Goal: Information Seeking & Learning: Learn about a topic

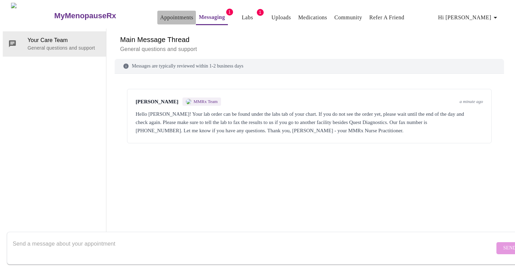
click at [165, 14] on link "Appointments" at bounding box center [176, 18] width 33 height 10
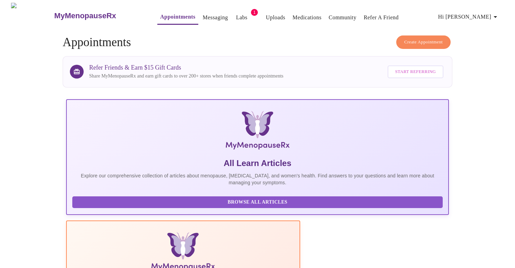
click at [236, 13] on link "Labs" at bounding box center [241, 18] width 11 height 10
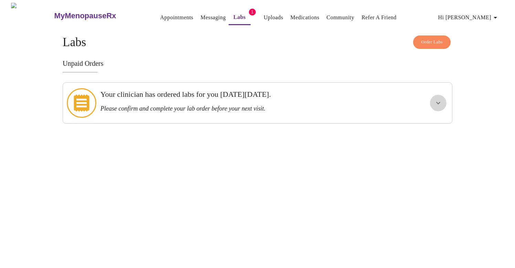
click at [437, 99] on icon "show more" at bounding box center [438, 103] width 8 height 8
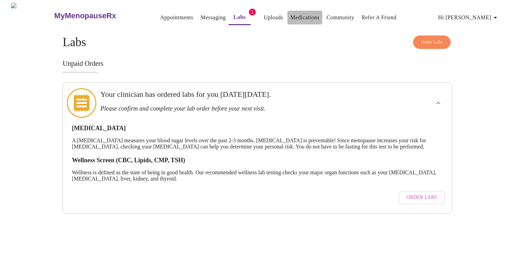
click at [290, 19] on link "Medications" at bounding box center [304, 18] width 29 height 10
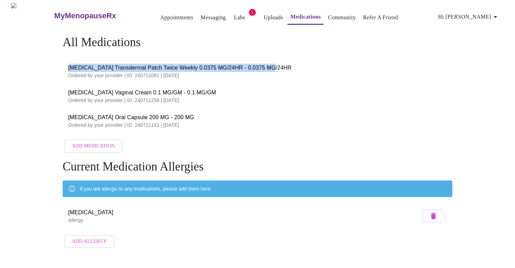
drag, startPoint x: 67, startPoint y: 65, endPoint x: 270, endPoint y: 65, distance: 203.3
click at [270, 66] on li "[MEDICAL_DATA] Transdermal Patch Twice Weekly 0.0375 MG/24HR - 0.0375 MG/24HR O…" at bounding box center [257, 71] width 389 height 25
copy span "[MEDICAL_DATA] Transdermal Patch Twice Weekly 0.0375 MG/24HR - 0.0375 MG/24HR"
